Goal: Find specific page/section: Find specific page/section

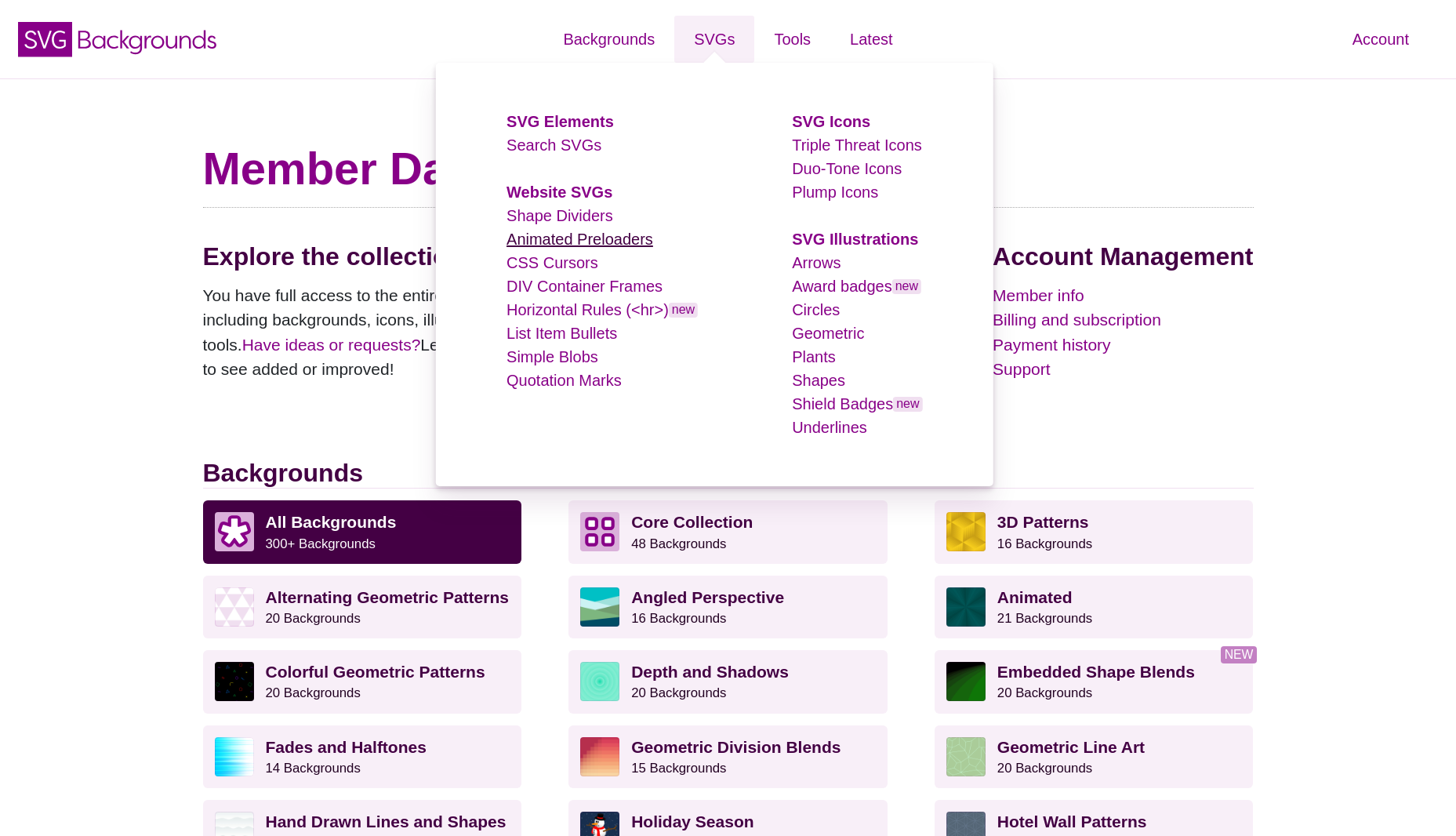
click at [571, 245] on link "Animated Preloaders" at bounding box center [579, 239] width 146 height 17
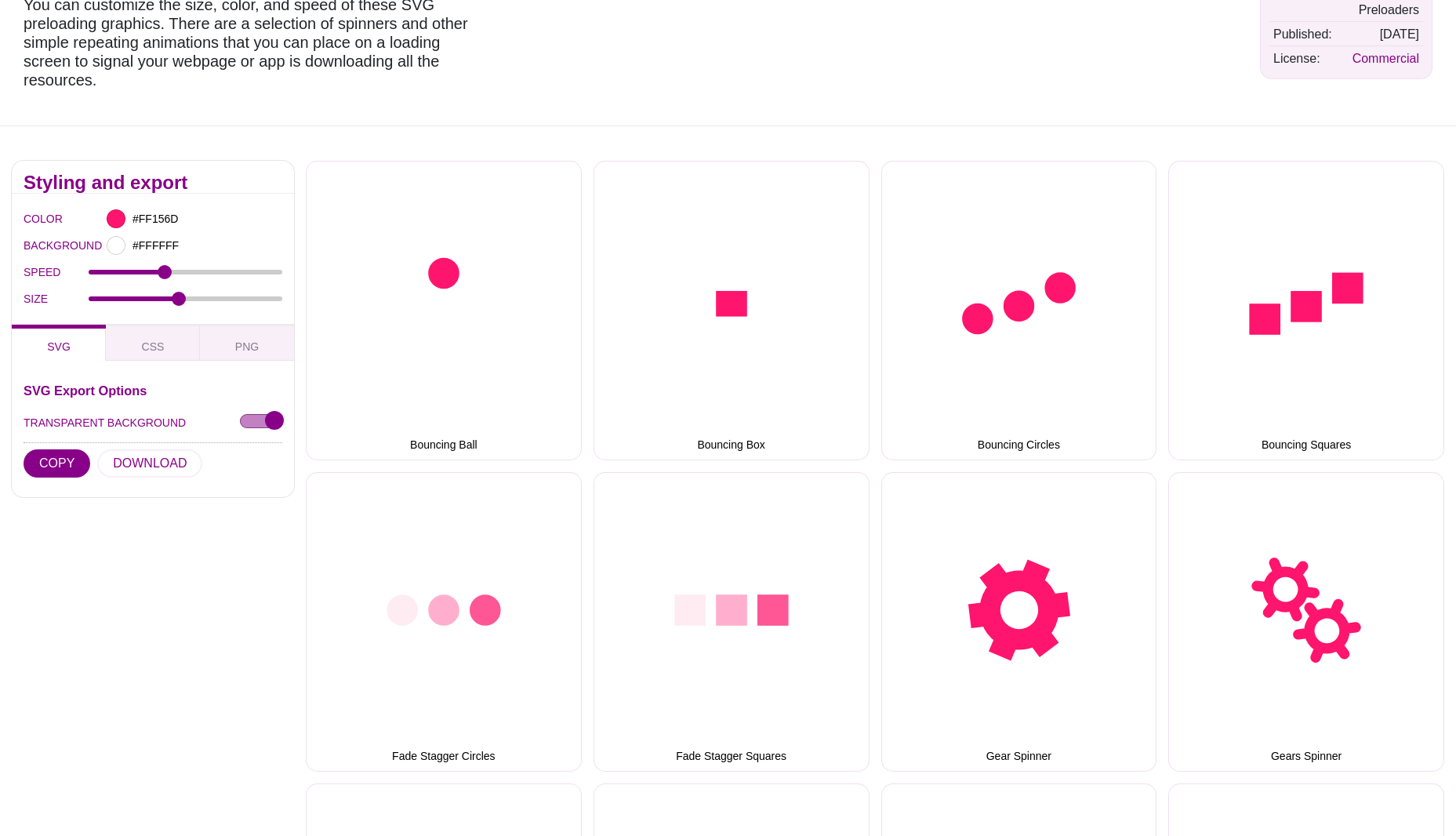
scroll to position [164, 0]
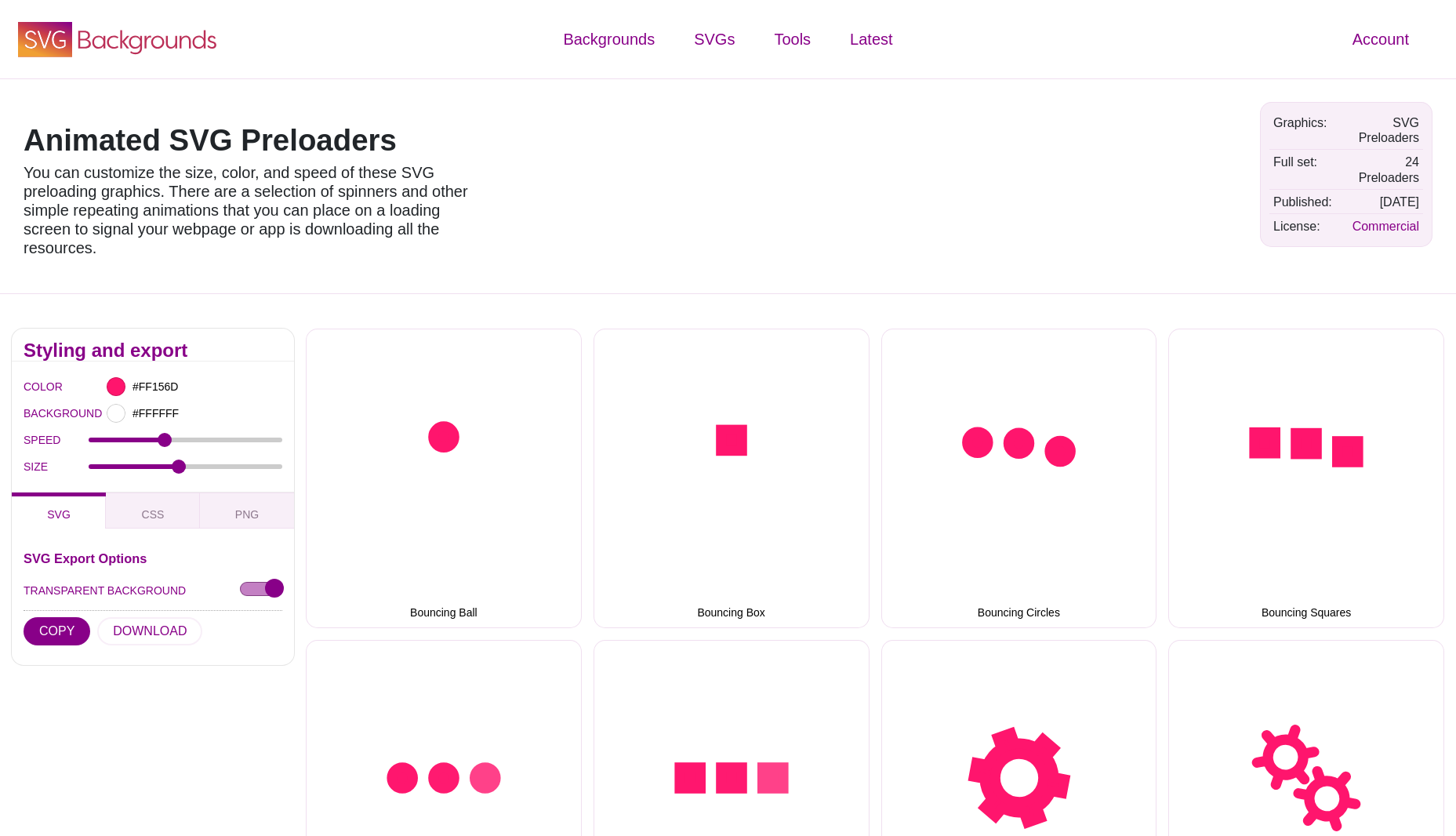
click at [156, 50] on icon "SVG Backgrounds Logo" at bounding box center [117, 39] width 204 height 39
